Goal: Task Accomplishment & Management: Use online tool/utility

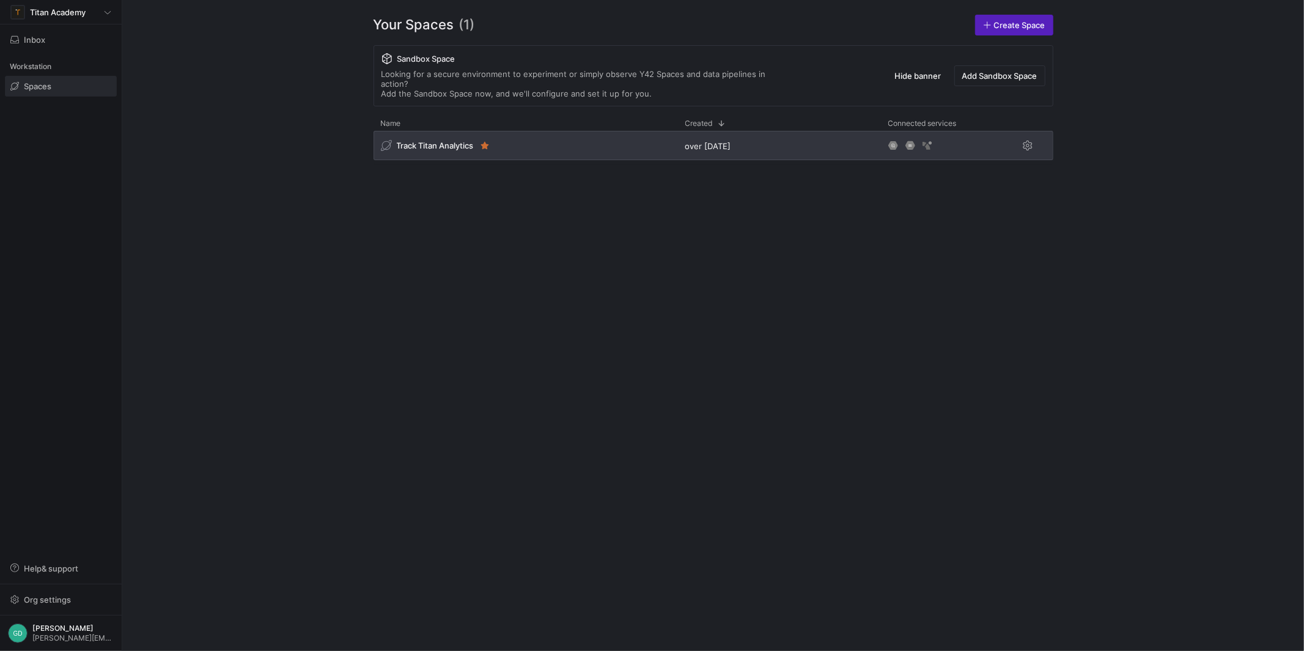
click at [444, 141] on span "Track Titan Analytics" at bounding box center [435, 146] width 77 height 10
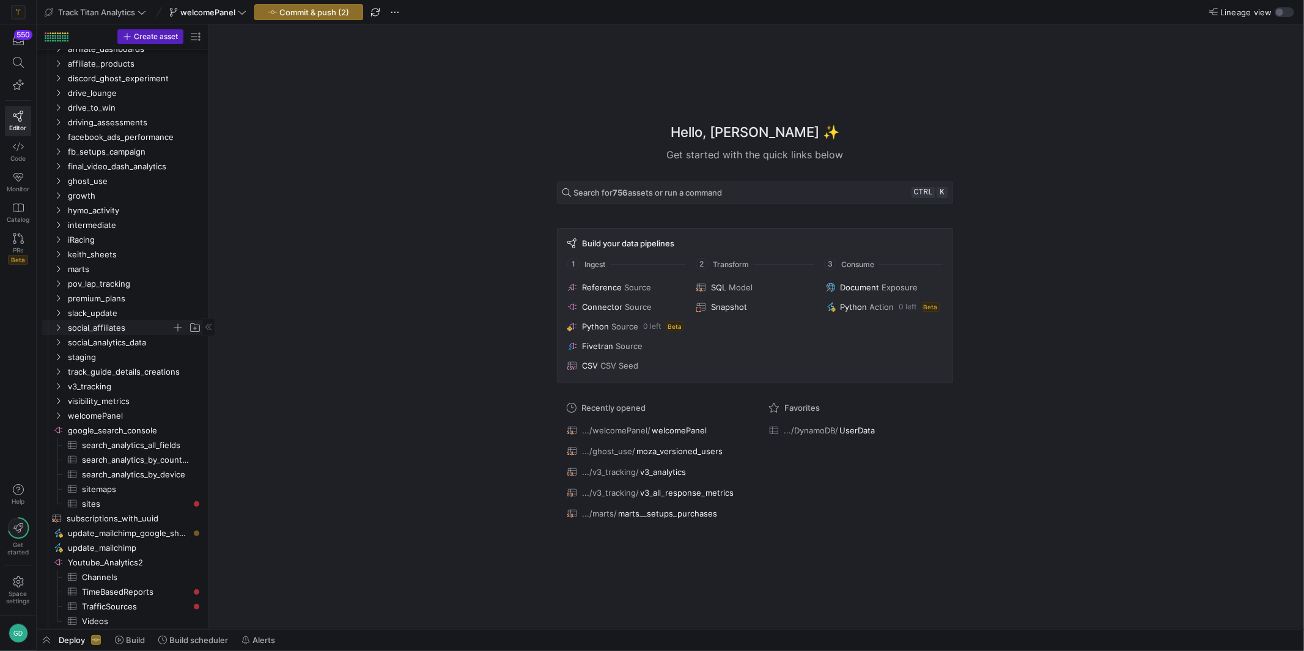
scroll to position [154, 0]
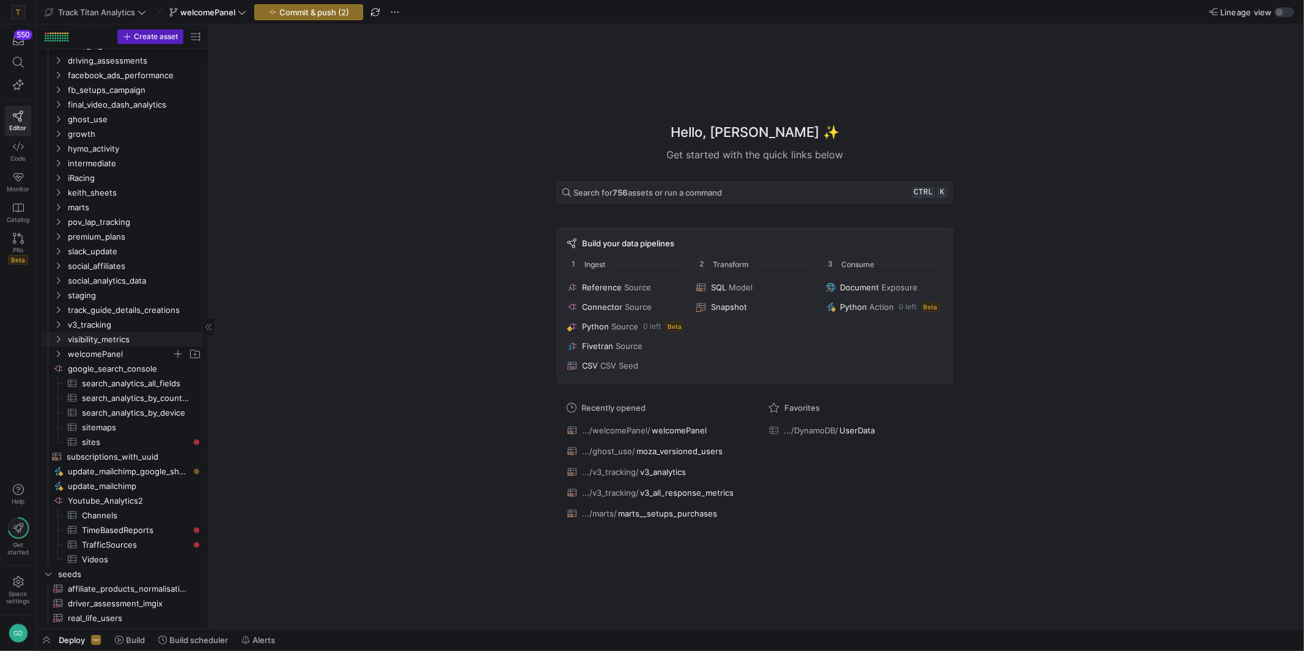
click at [128, 347] on span "welcomePanel" at bounding box center [120, 354] width 104 height 14
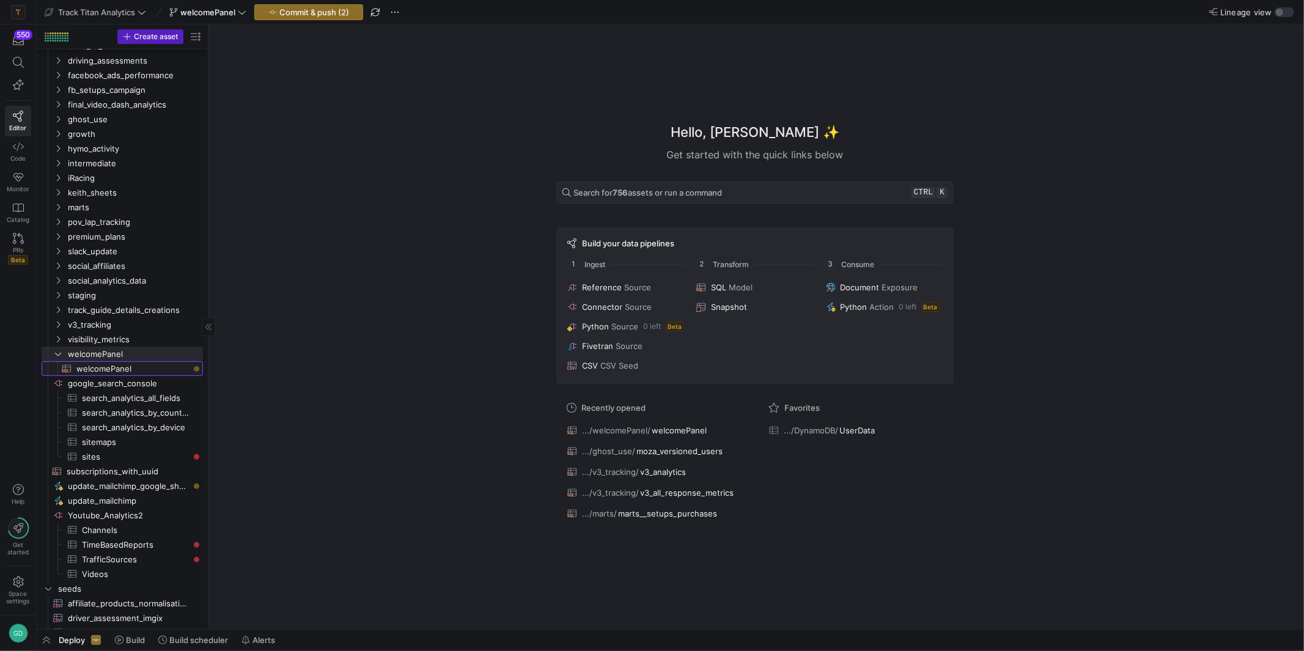
click at [132, 366] on span "welcomePanel​​​​​​​​​​" at bounding box center [132, 369] width 112 height 14
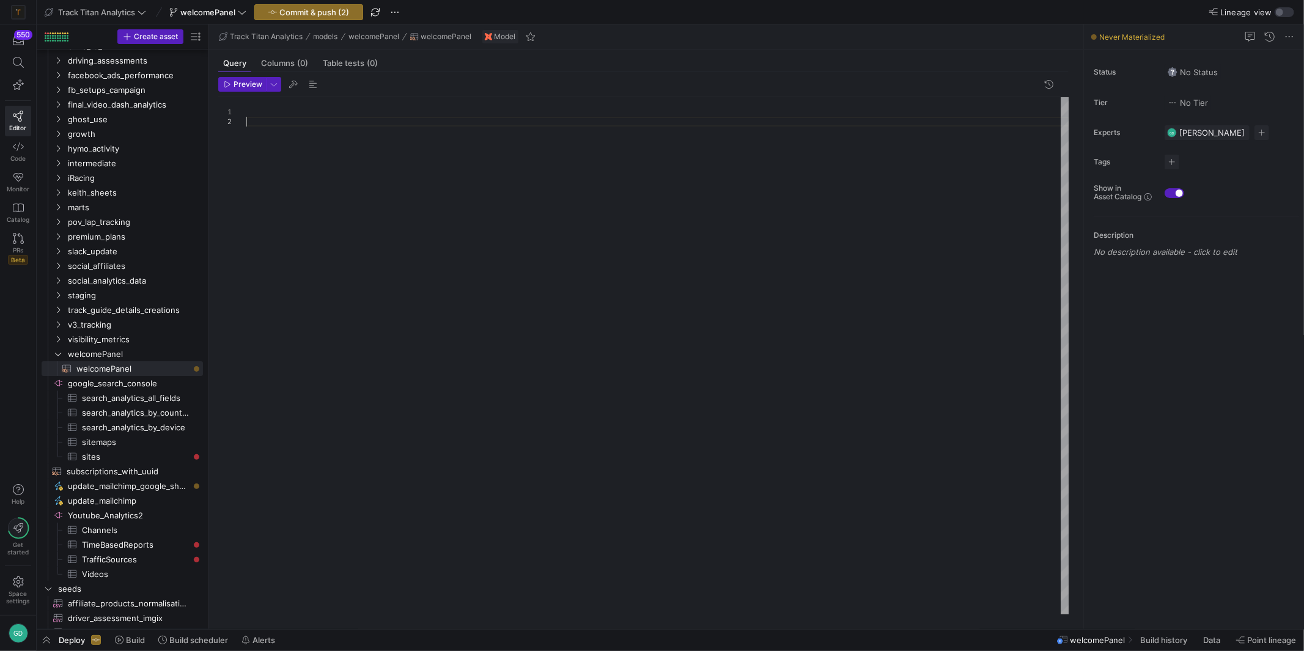
click at [392, 152] on div at bounding box center [657, 355] width 823 height 517
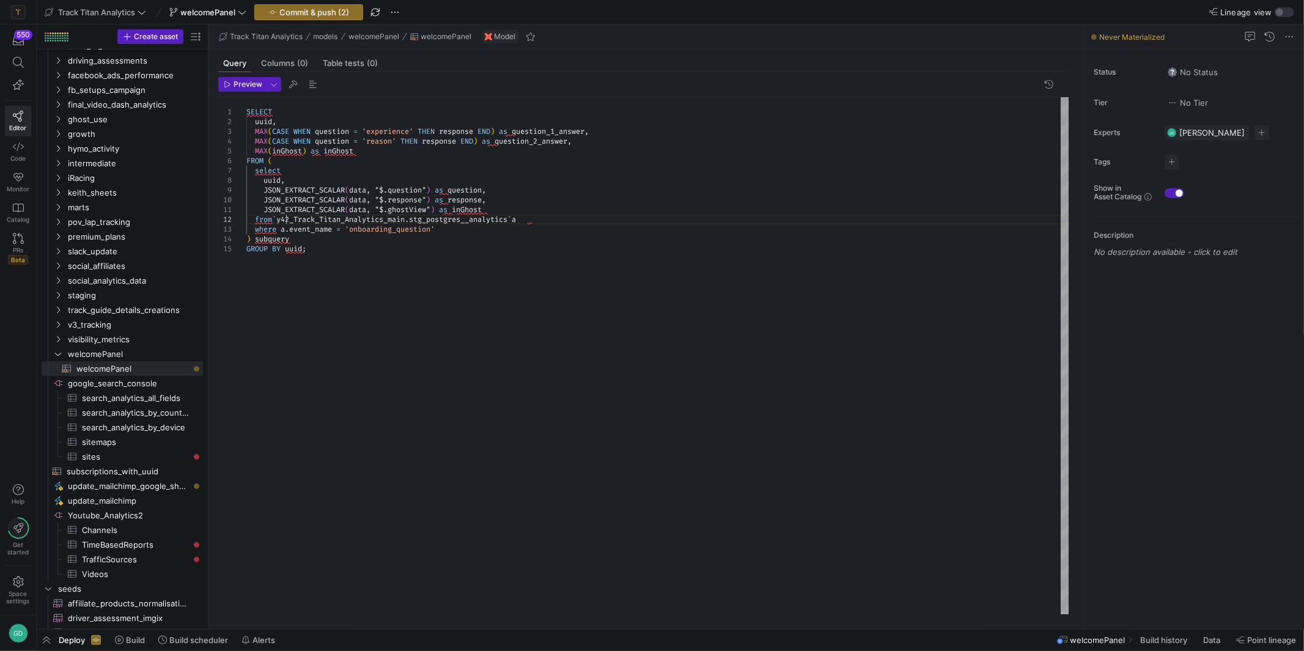
click at [284, 220] on div "SELECT uuid , MAX ( CASE WHEN question = 'experience' THEN response END ) as qu…" at bounding box center [657, 355] width 823 height 517
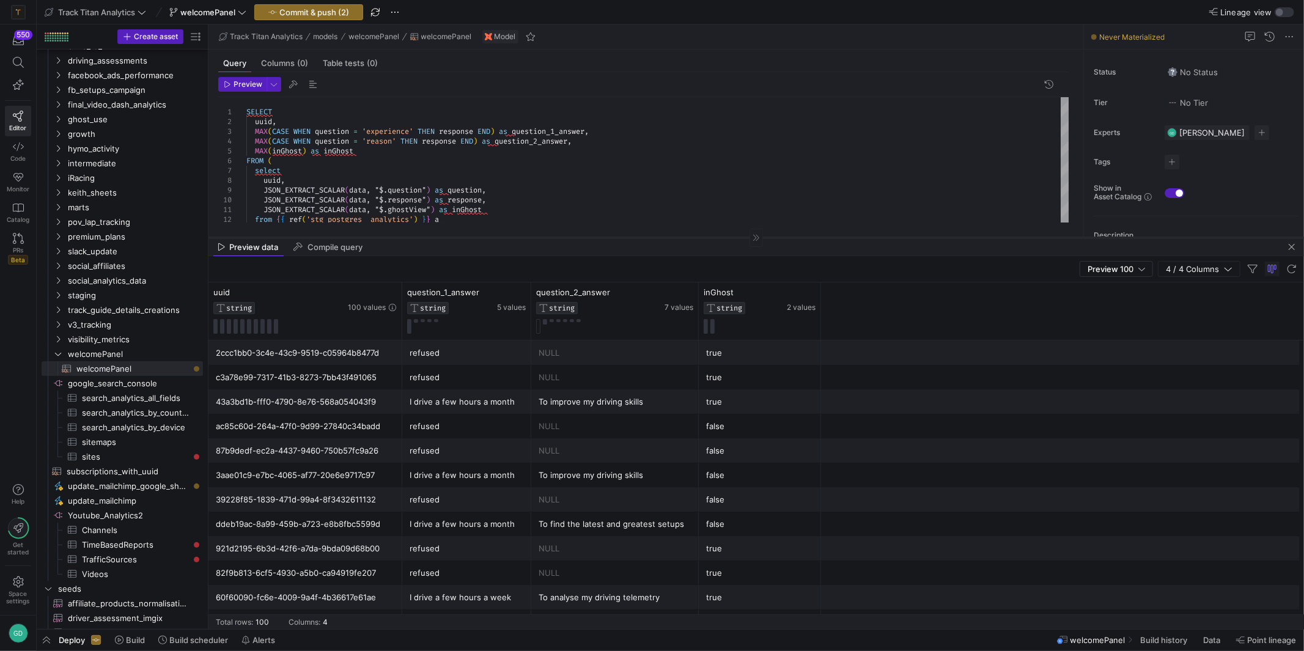
drag, startPoint x: 918, startPoint y: 415, endPoint x: 901, endPoint y: 237, distance: 178.1
click at [901, 237] on div at bounding box center [756, 237] width 1096 height 1
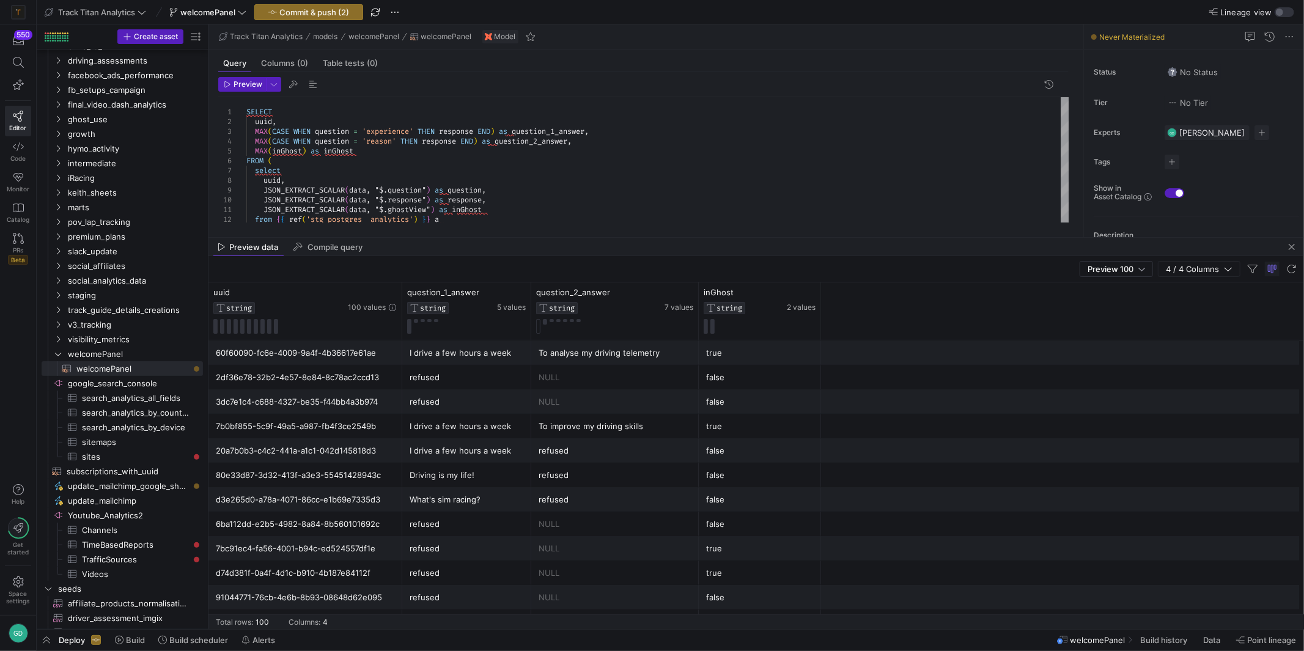
scroll to position [0, 0]
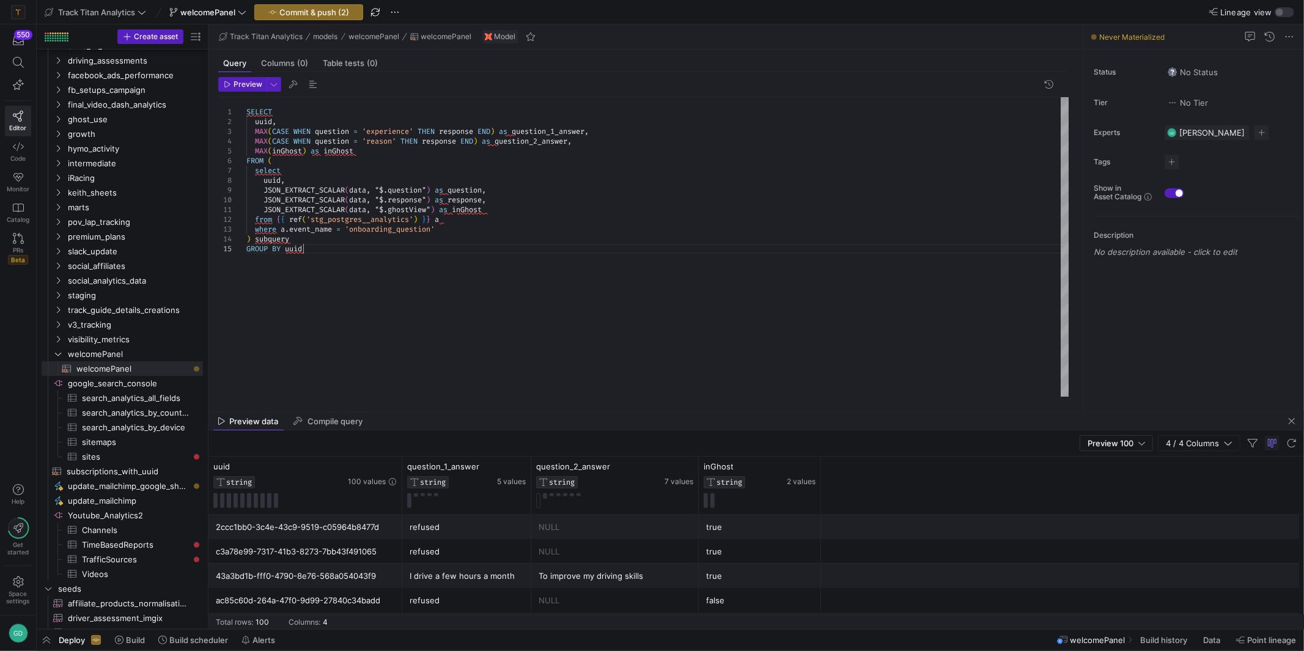
drag, startPoint x: 715, startPoint y: 238, endPoint x: 716, endPoint y: 412, distance: 174.2
click at [716, 412] on div at bounding box center [756, 411] width 1096 height 1
click at [558, 295] on div "SELECT uuid , MAX ( CASE WHEN question = 'experience' THEN response END ) as qu…" at bounding box center [657, 247] width 823 height 300
click at [372, 279] on div "SELECT uuid , MAX ( CASE WHEN question = 'experience' THEN response END ) as qu…" at bounding box center [657, 247] width 823 height 300
type textarea "JSON_EXTRACT_SCALAR(data, "$.ghostView") as inGhost from {{ ref('stg_postgres__…"
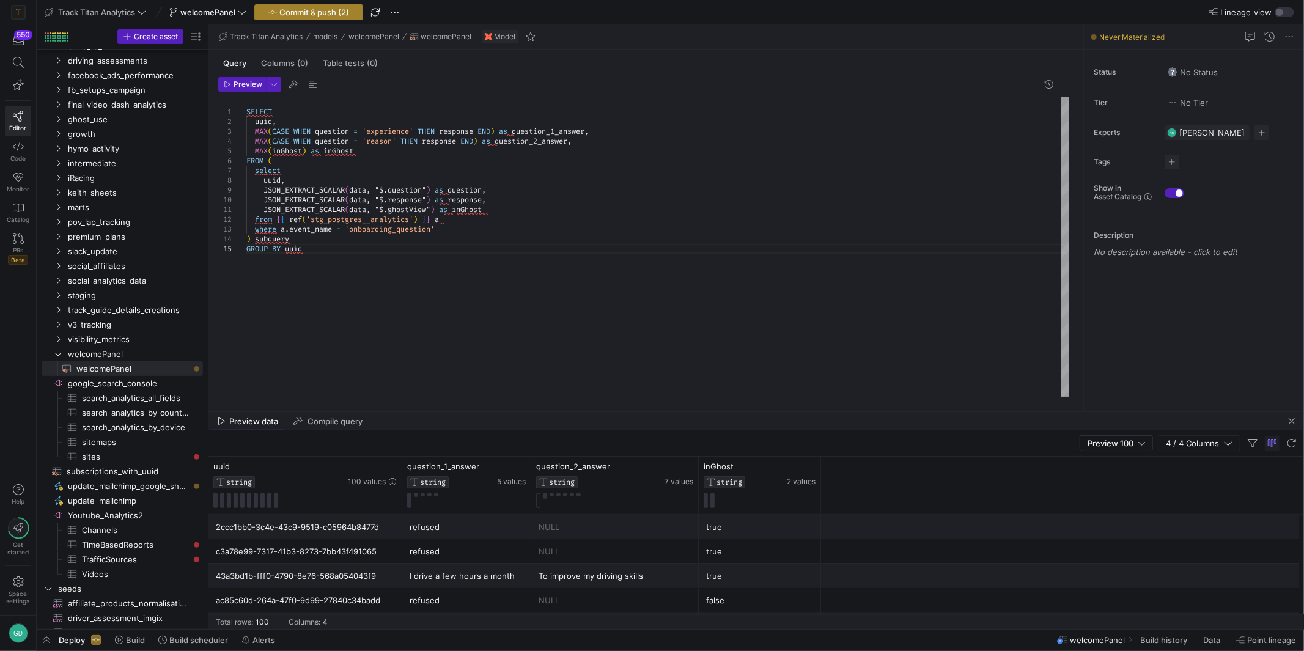
click at [282, 8] on span "Commit & push (2)" at bounding box center [314, 12] width 70 height 10
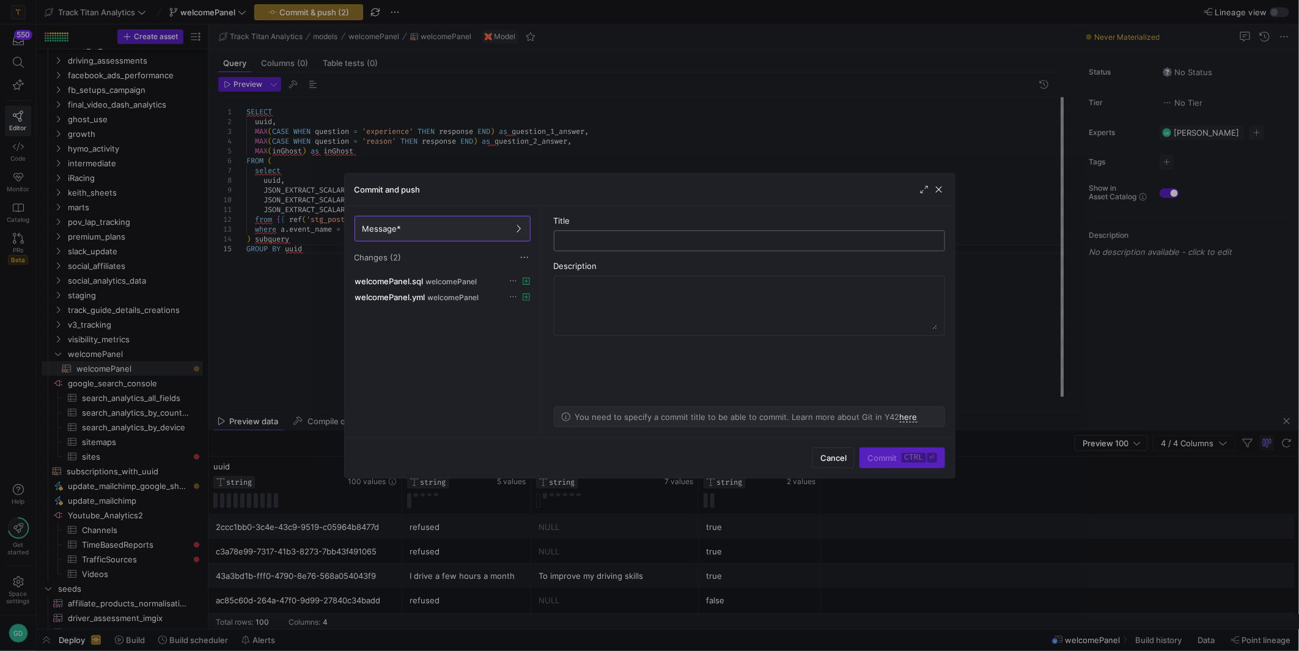
click at [592, 246] on div at bounding box center [749, 241] width 370 height 20
type input "welcome panel survey"
click at [879, 456] on span "Commit ctrl ⏎" at bounding box center [902, 458] width 69 height 10
